Goal: Transaction & Acquisition: Purchase product/service

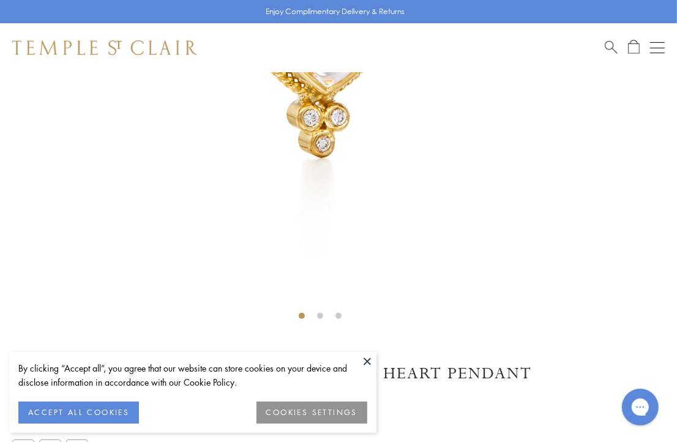
scroll to position [454, 0]
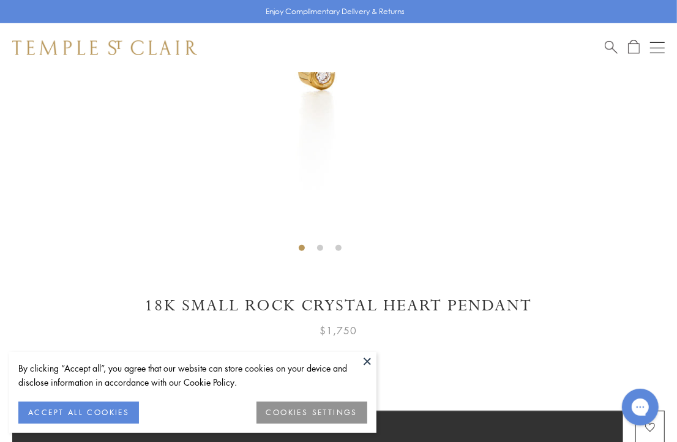
click at [367, 364] on button at bounding box center [367, 361] width 18 height 18
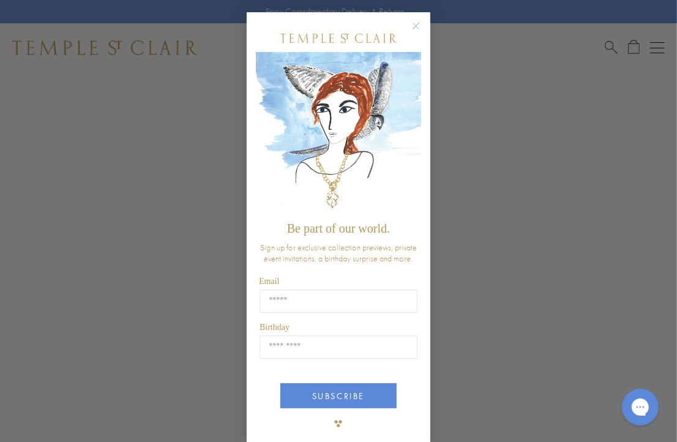
scroll to position [230, 0]
click at [413, 21] on circle "Close dialog" at bounding box center [416, 26] width 15 height 15
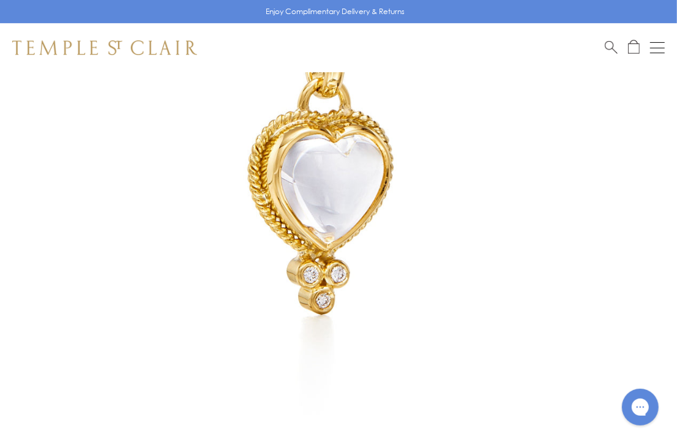
click at [323, 197] on img at bounding box center [320, 163] width 640 height 640
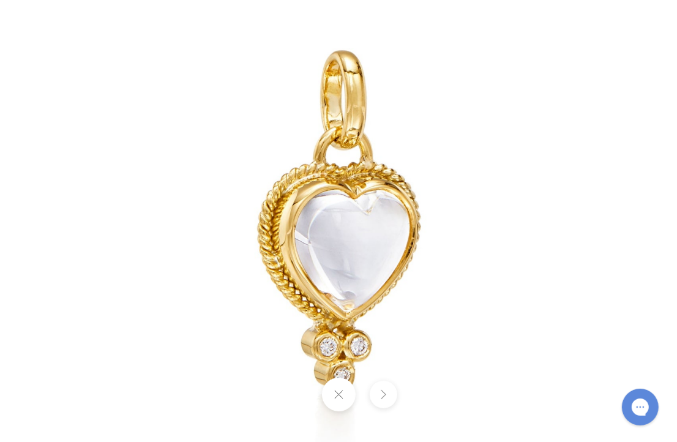
click at [364, 161] on img at bounding box center [338, 221] width 716 height 716
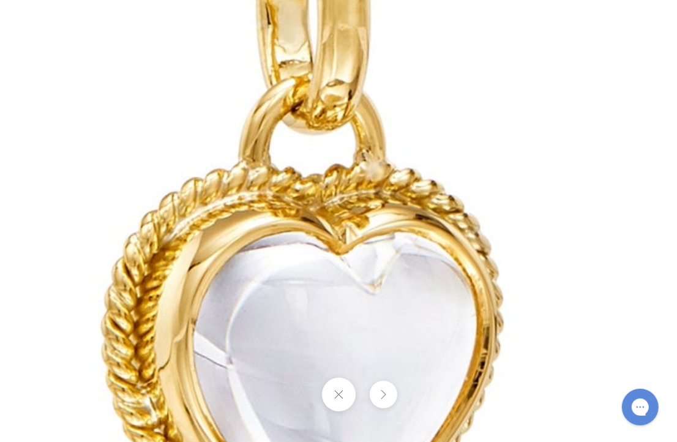
click at [423, 123] on img at bounding box center [301, 310] width 1763 height 1763
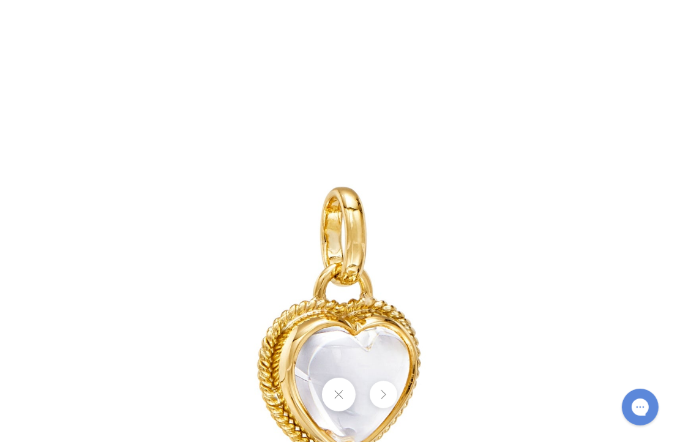
click at [574, 72] on img at bounding box center [338, 358] width 716 height 716
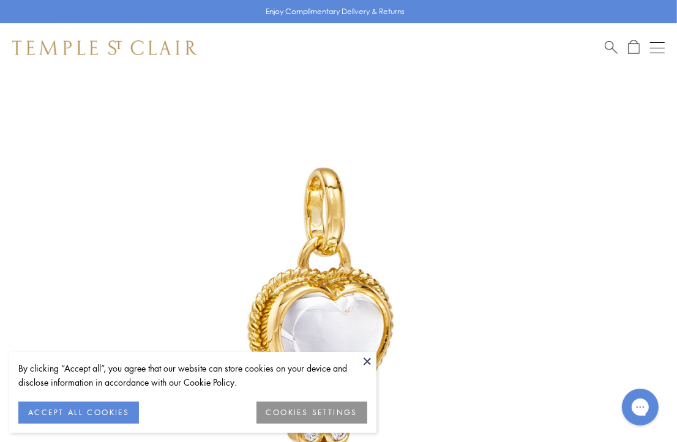
click at [660, 45] on button "Open navigation" at bounding box center [657, 47] width 15 height 15
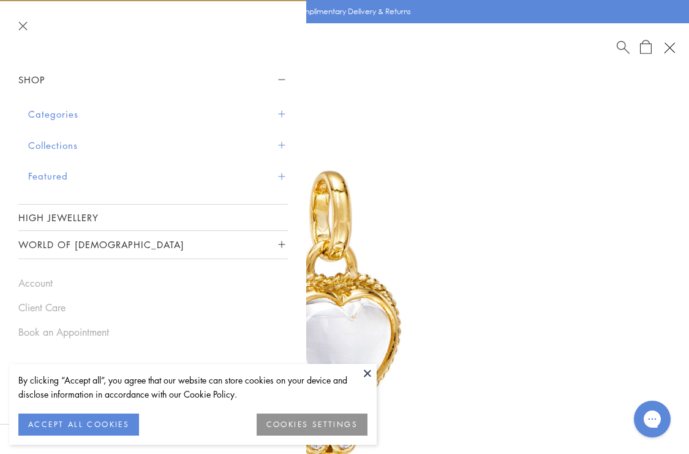
click at [72, 121] on button "Categories" at bounding box center [158, 114] width 260 height 31
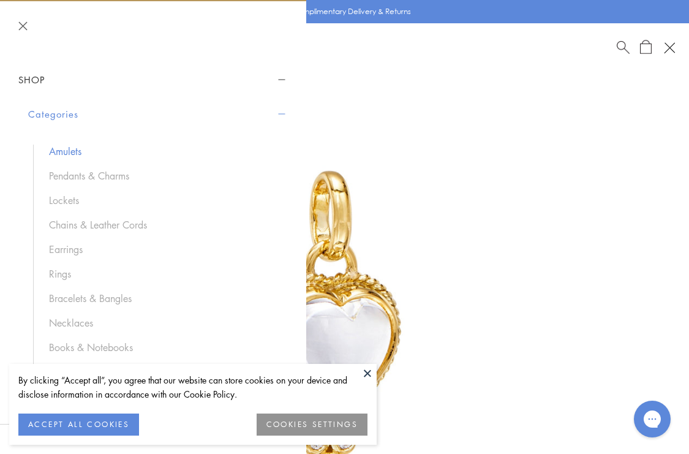
click at [59, 153] on link "Amulets" at bounding box center [162, 150] width 227 height 13
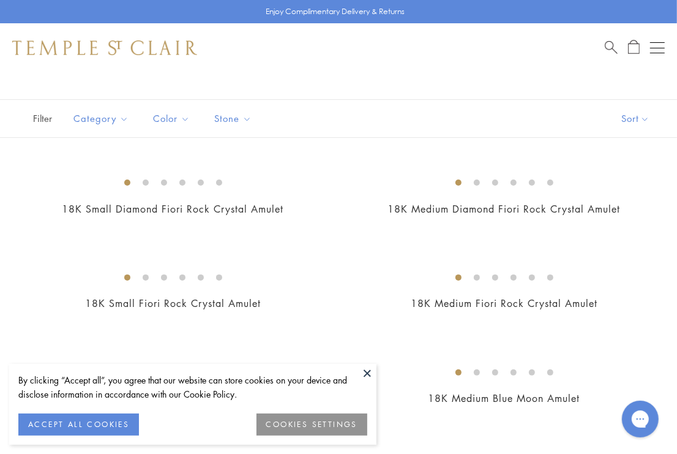
scroll to position [153, 0]
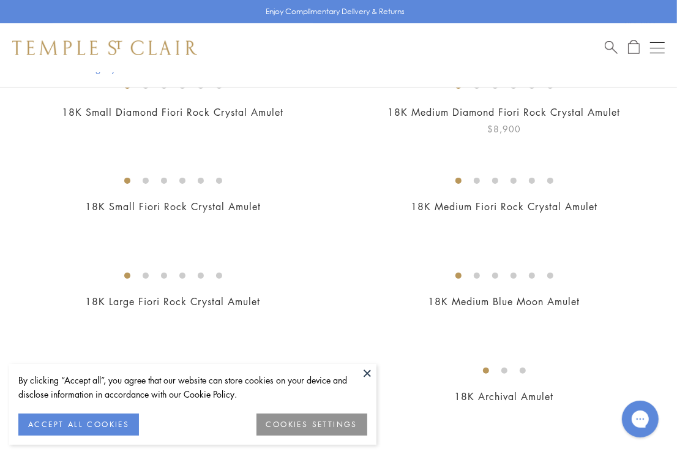
click at [0, 0] on img at bounding box center [0, 0] width 0 height 0
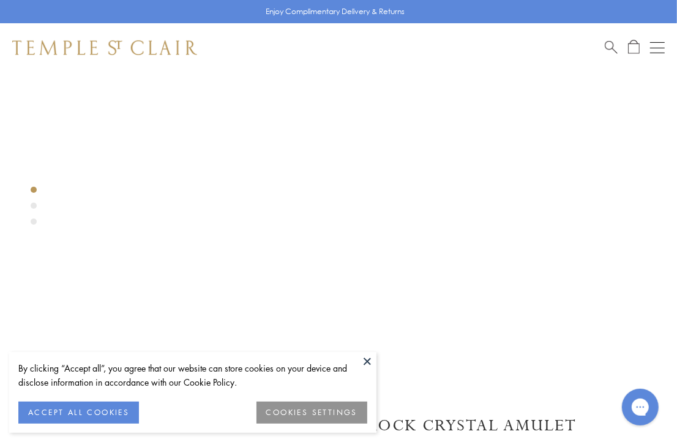
scroll to position [377, 0]
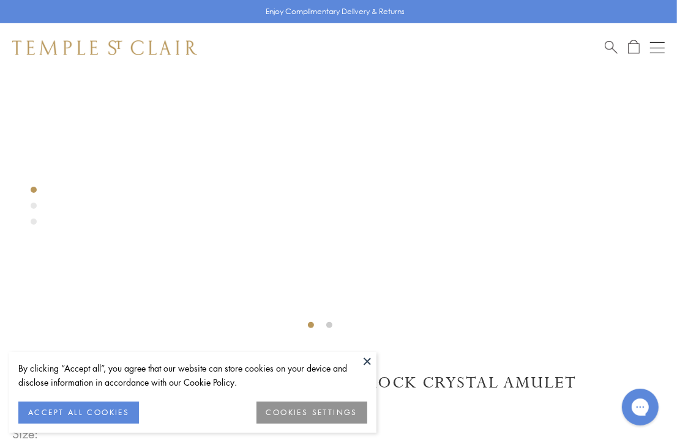
click at [367, 366] on button at bounding box center [367, 361] width 18 height 18
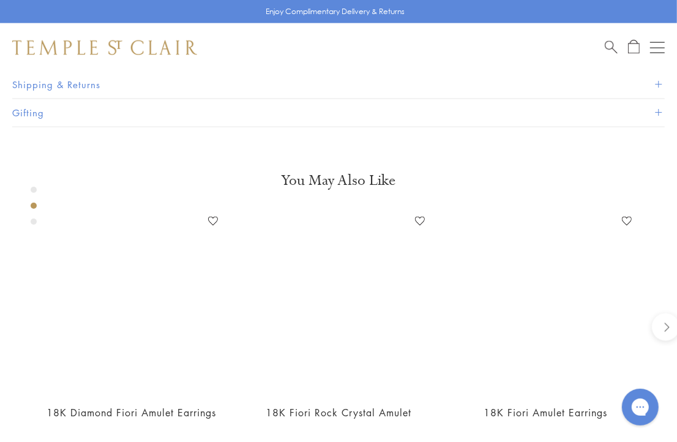
scroll to position [1296, 0]
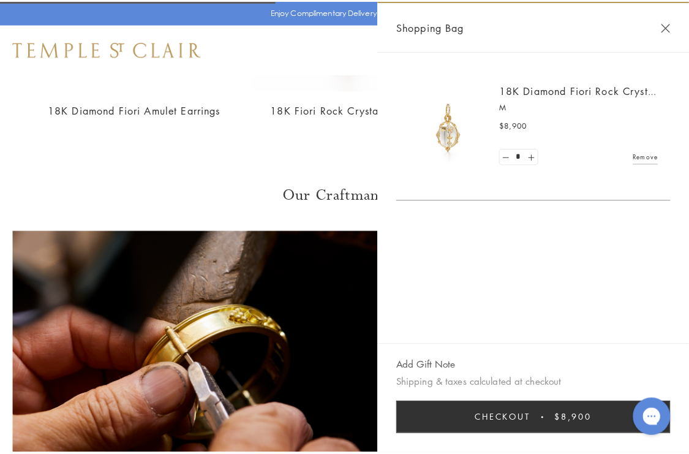
scroll to position [1307, 0]
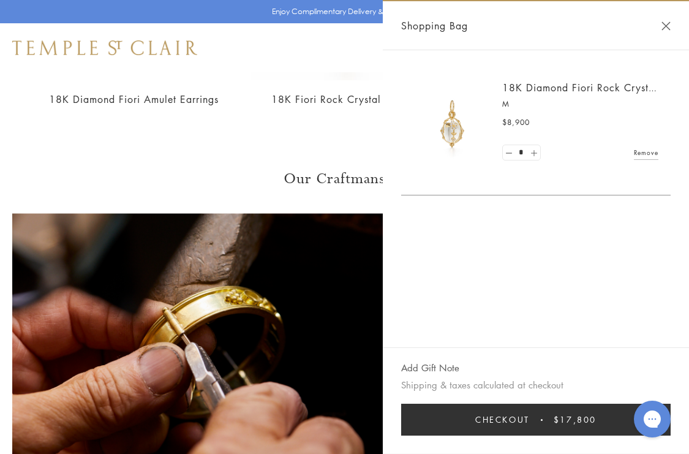
click at [530, 148] on link at bounding box center [533, 152] width 12 height 15
click at [530, 149] on link at bounding box center [533, 152] width 12 height 15
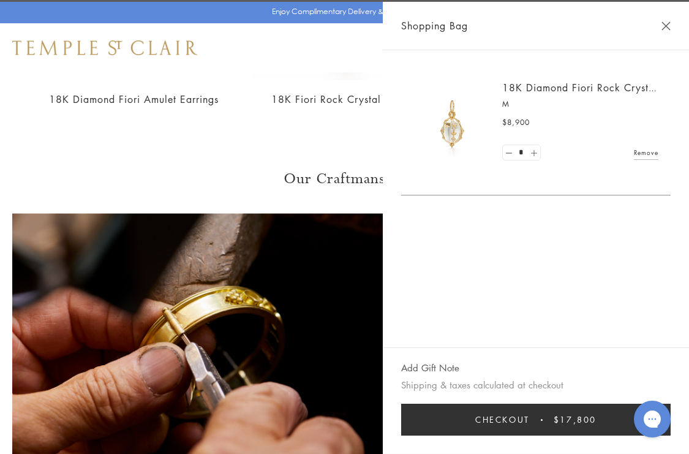
click at [530, 149] on link at bounding box center [533, 152] width 12 height 15
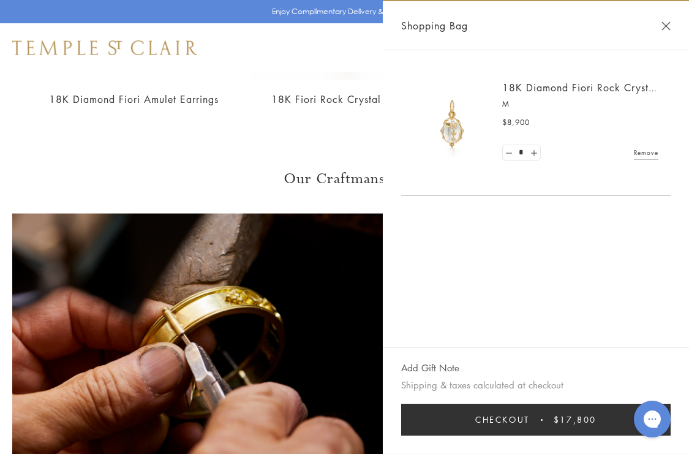
click at [547, 432] on button "Checkout $17,800" at bounding box center [535, 419] width 269 height 32
